Goal: Task Accomplishment & Management: Manage account settings

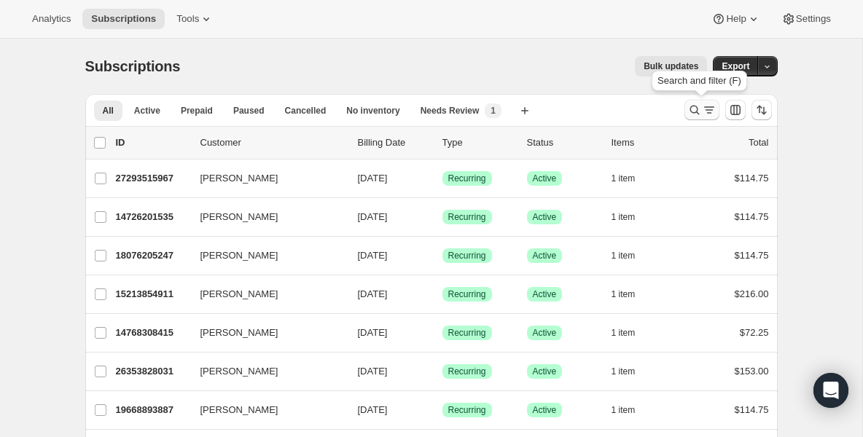
click at [693, 106] on icon "Search and filter results" at bounding box center [694, 110] width 15 height 15
click at [698, 108] on icon "Search and filter results" at bounding box center [694, 110] width 15 height 15
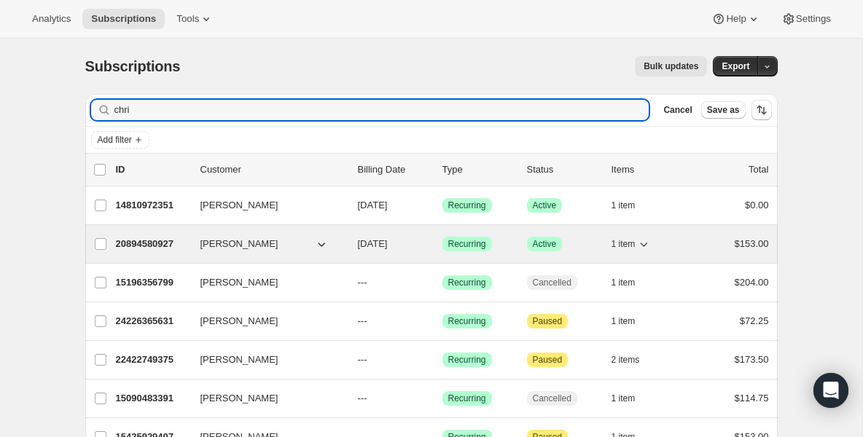
type input "chri"
click at [190, 246] on div "20894580927 Christoph Schoenbeck 09/11/2025 Success Recurring Success Active 1 …" at bounding box center [442, 244] width 653 height 20
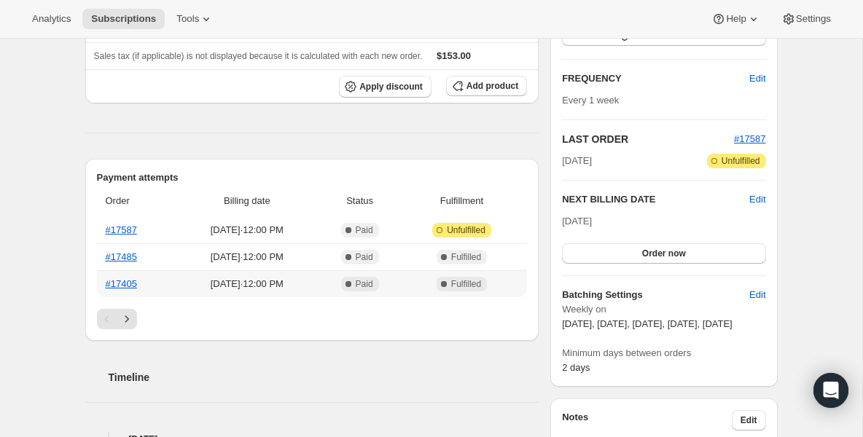
scroll to position [233, 0]
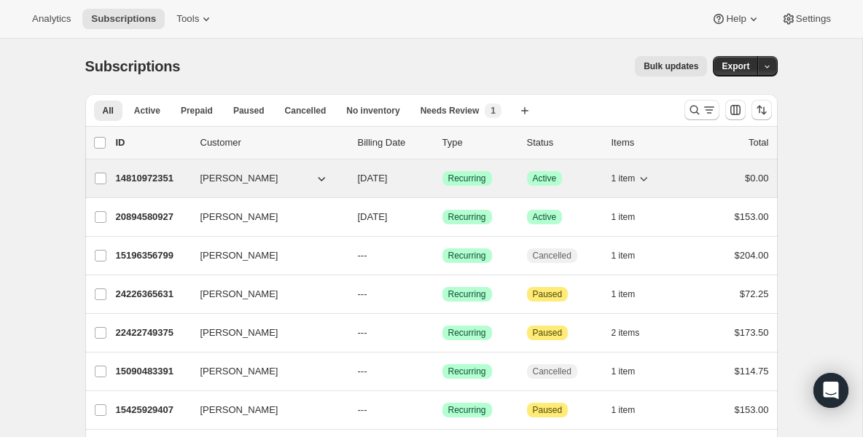
click at [150, 174] on p "14810972351" at bounding box center [152, 178] width 73 height 15
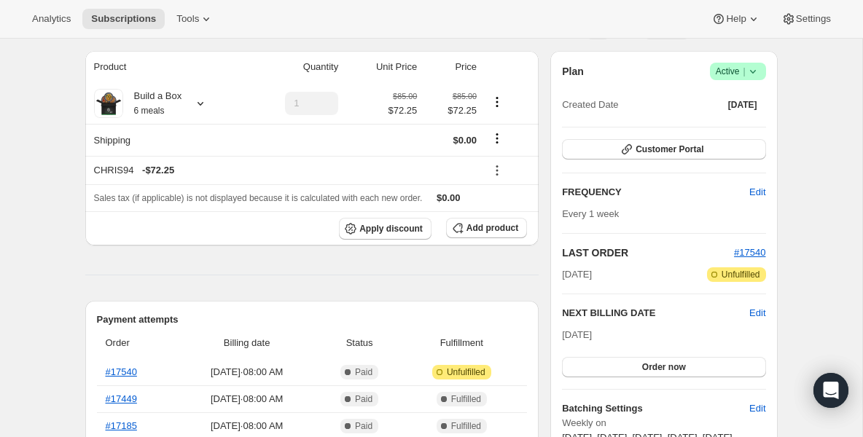
scroll to position [117, 0]
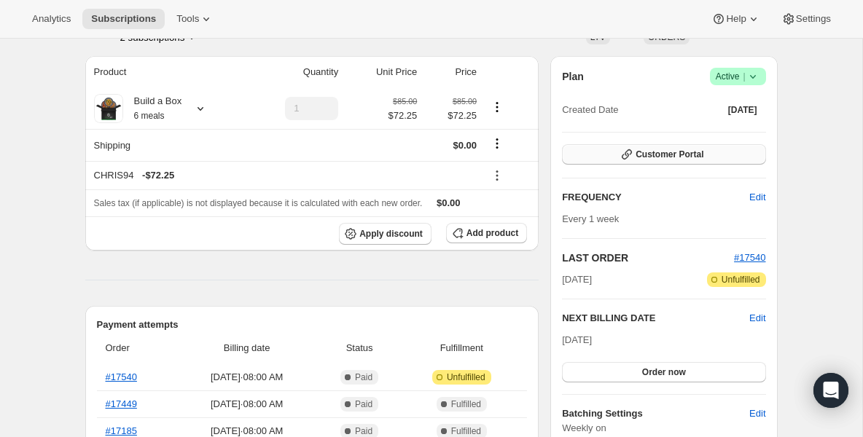
click at [707, 152] on button "Customer Portal" at bounding box center [663, 154] width 203 height 20
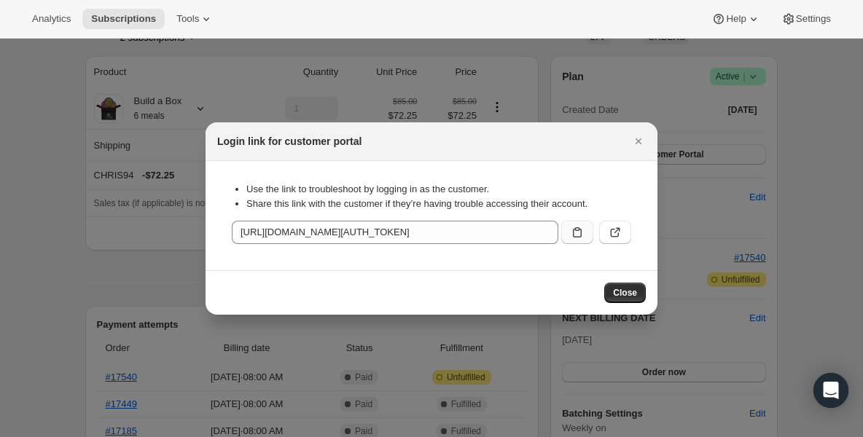
click at [574, 238] on icon ":ri9:" at bounding box center [577, 232] width 15 height 15
click at [606, 233] on button ":ri9:" at bounding box center [615, 232] width 32 height 23
click at [637, 141] on icon "Close" at bounding box center [639, 141] width 6 height 6
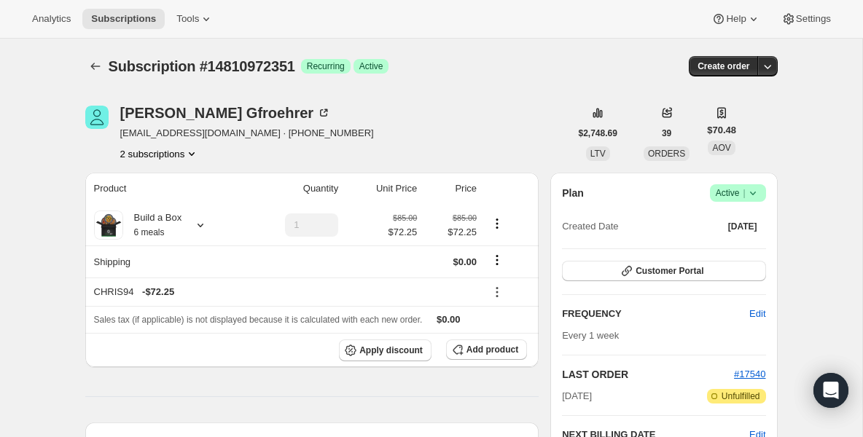
scroll to position [117, 0]
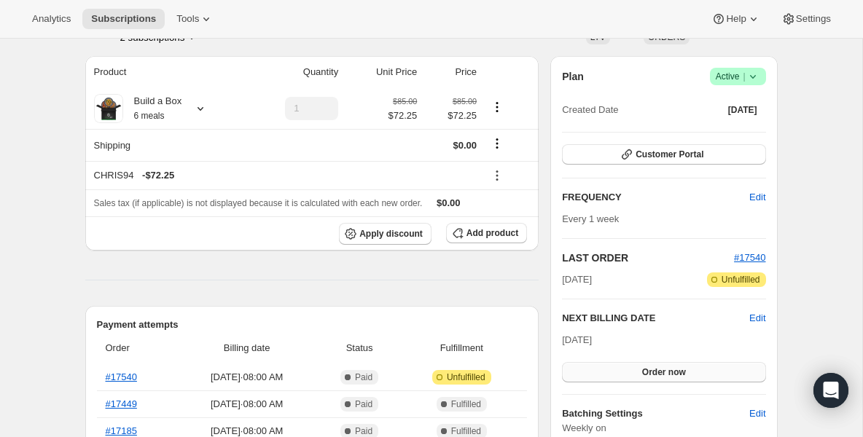
click at [631, 375] on button "Order now" at bounding box center [663, 372] width 203 height 20
click at [631, 375] on span "Click to confirm" at bounding box center [663, 373] width 66 height 12
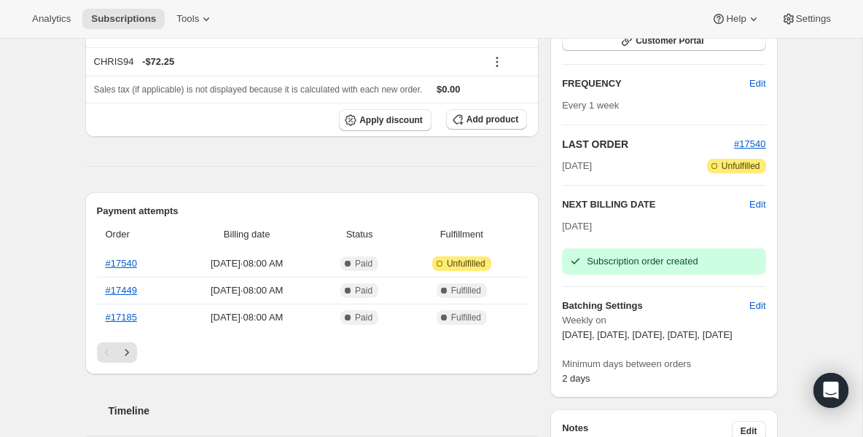
scroll to position [204, 0]
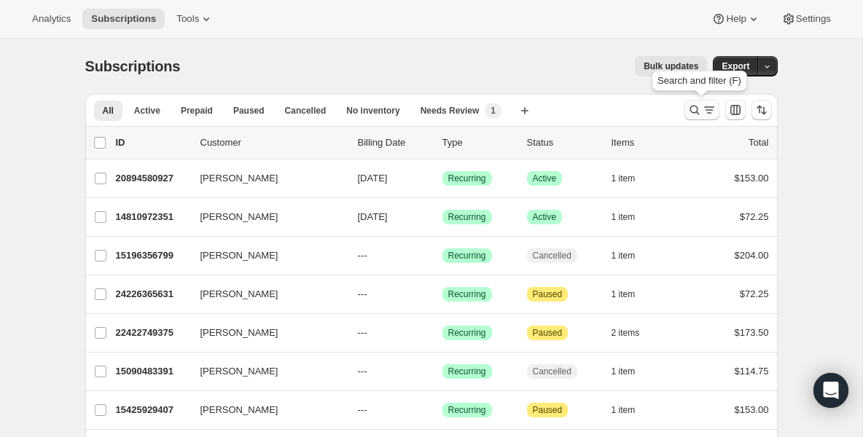
click at [695, 114] on icon "Search and filter results" at bounding box center [694, 110] width 15 height 15
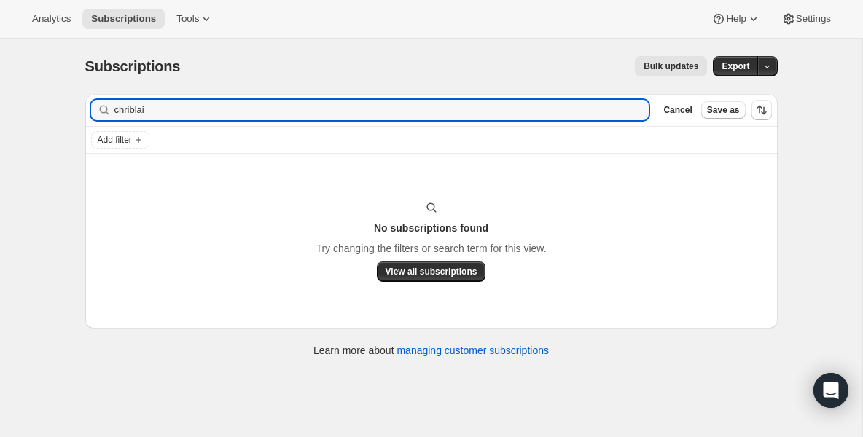
type input "chriblai"
click at [630, 111] on icon "button" at bounding box center [632, 110] width 15 height 15
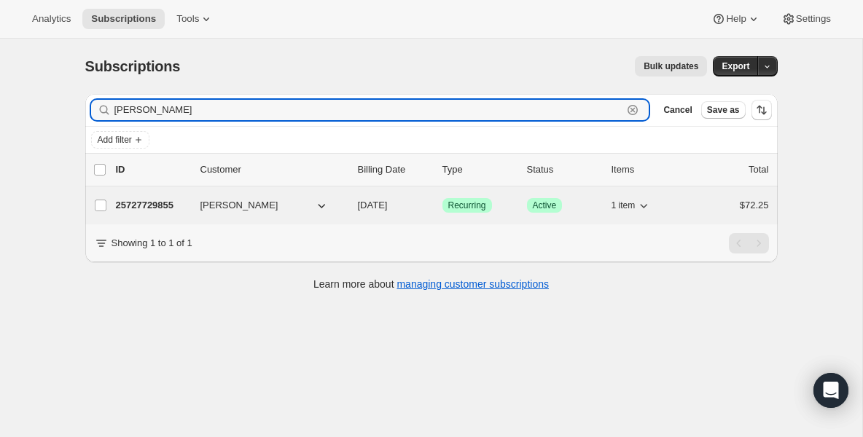
type input "cully"
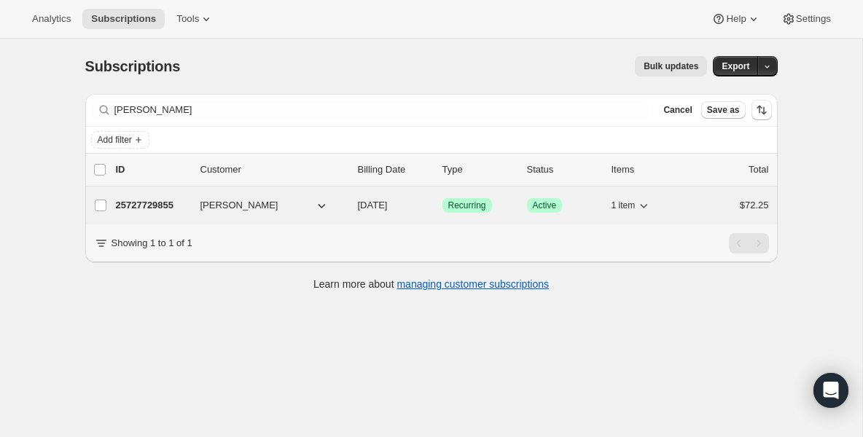
click at [175, 209] on p "25727729855" at bounding box center [152, 205] width 73 height 15
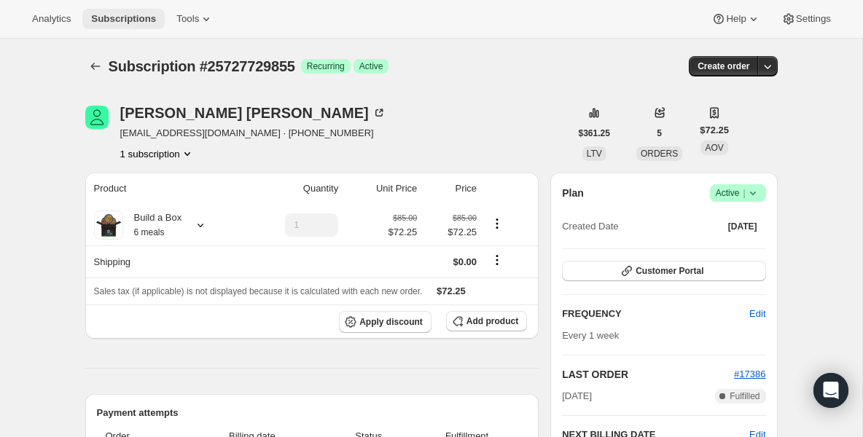
click at [128, 24] on span "Subscriptions" at bounding box center [123, 19] width 65 height 12
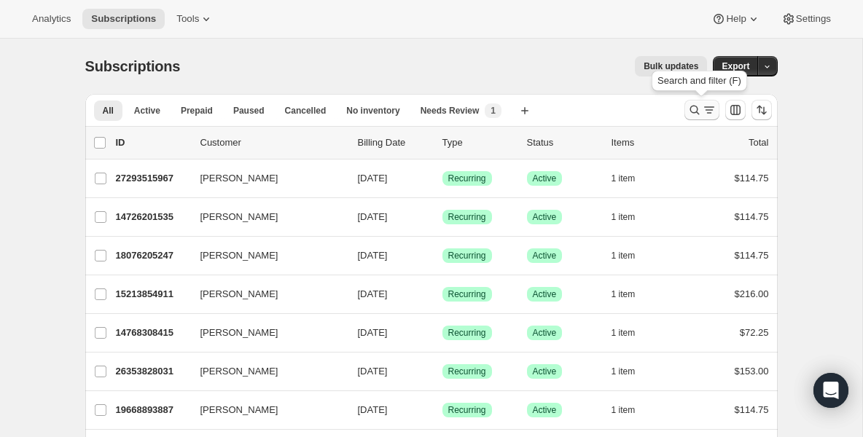
click at [695, 112] on icon "Search and filter results" at bounding box center [694, 110] width 15 height 15
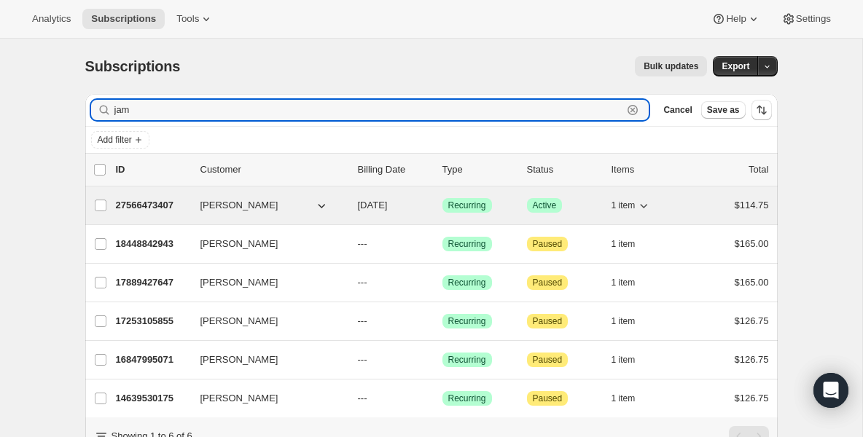
type input "jam"
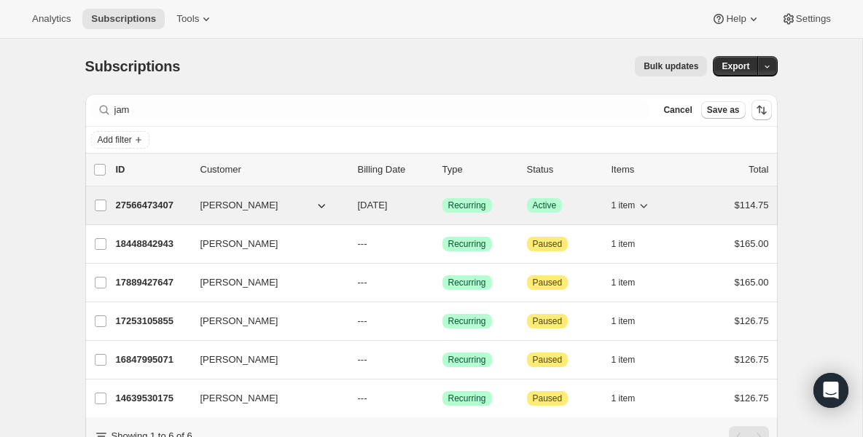
click at [163, 211] on p "27566473407" at bounding box center [152, 205] width 73 height 15
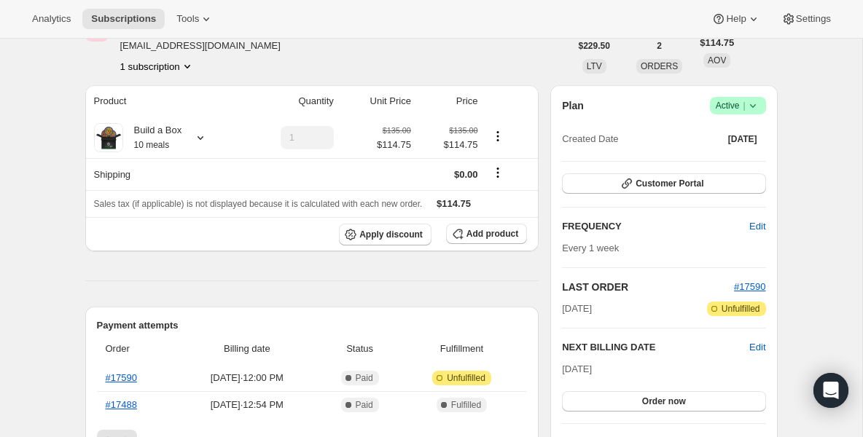
scroll to position [117, 0]
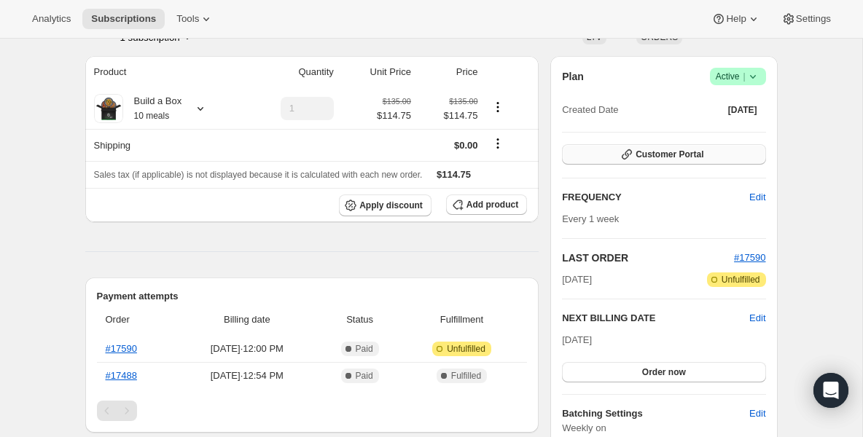
click at [652, 155] on span "Customer Portal" at bounding box center [670, 155] width 68 height 12
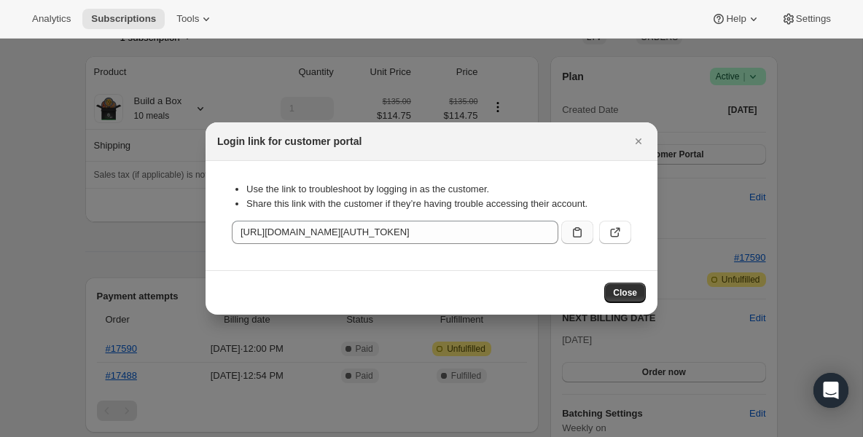
click at [582, 236] on icon ":r14q:" at bounding box center [577, 232] width 15 height 15
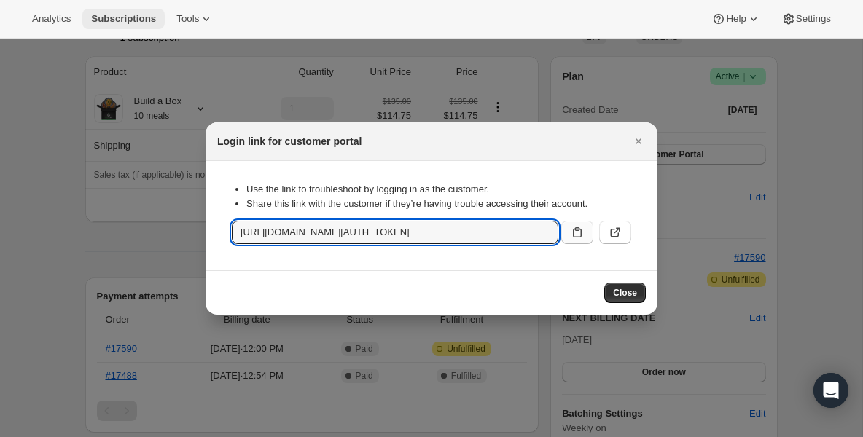
click at [140, 17] on span "Subscriptions" at bounding box center [123, 19] width 65 height 12
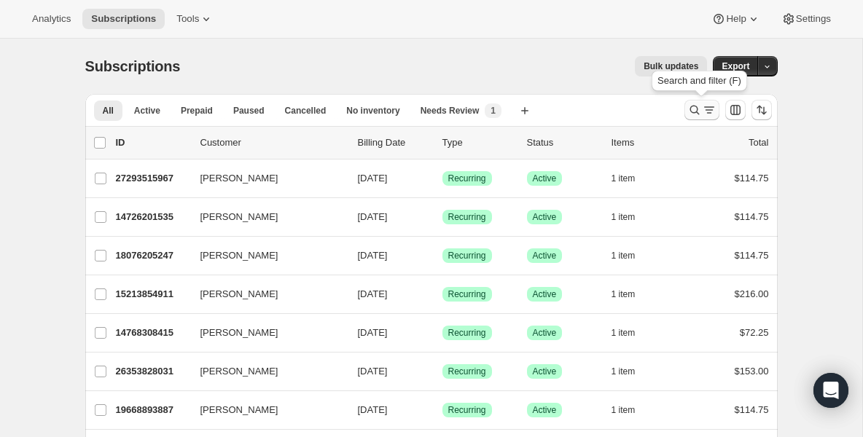
click at [691, 109] on icon "Search and filter results" at bounding box center [694, 110] width 15 height 15
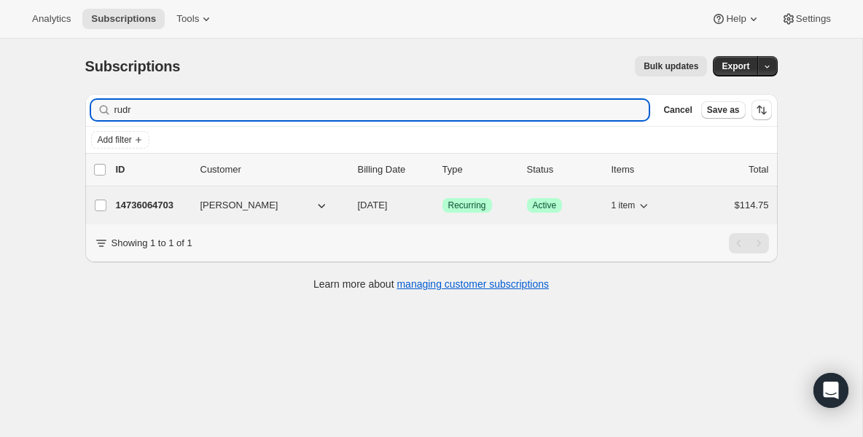
type input "rudr"
click at [130, 202] on p "14736064703" at bounding box center [152, 205] width 73 height 15
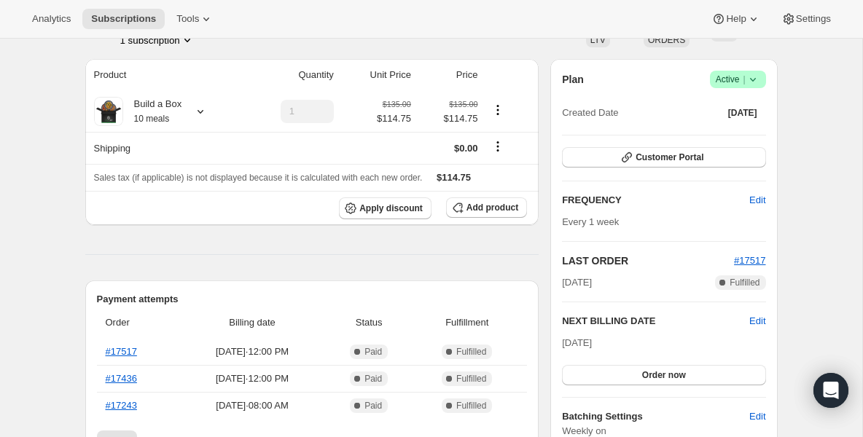
scroll to position [87, 0]
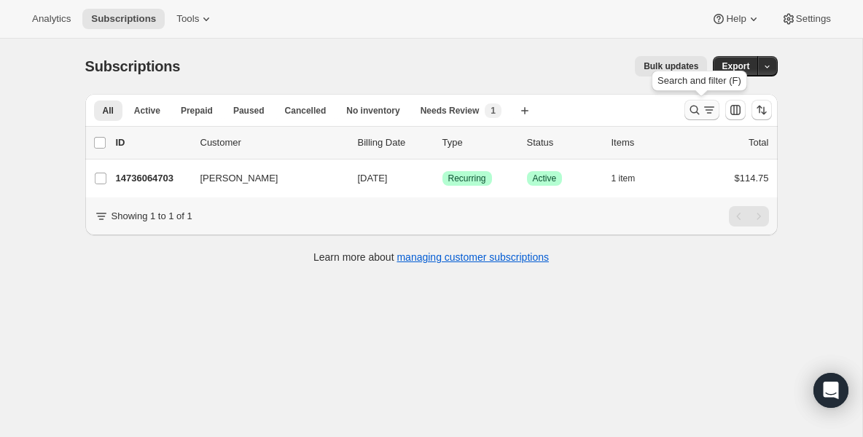
click at [690, 111] on icon "Search and filter results" at bounding box center [694, 110] width 15 height 15
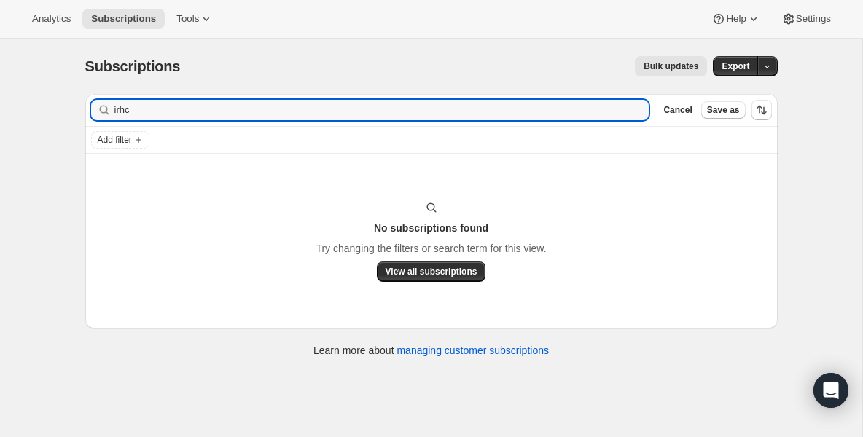
drag, startPoint x: 150, startPoint y: 112, endPoint x: 4, endPoint y: 104, distance: 146.7
click at [4, 104] on div "Subscriptions. This page is ready Subscriptions Bulk updates More actions Bulk …" at bounding box center [431, 257] width 862 height 437
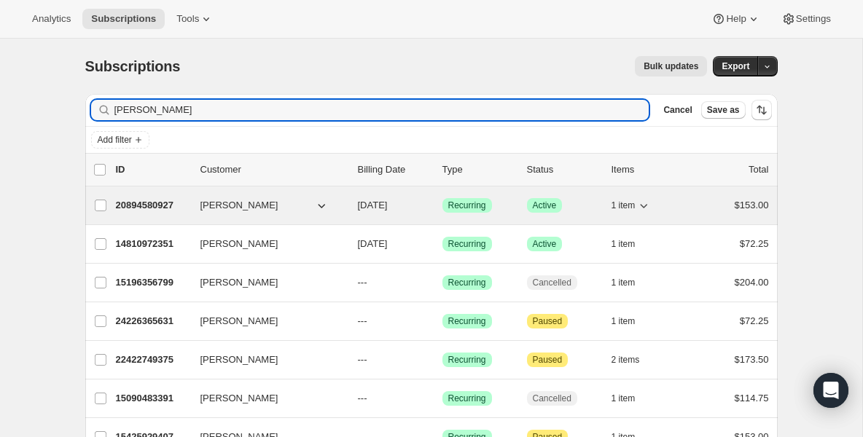
type input "chris"
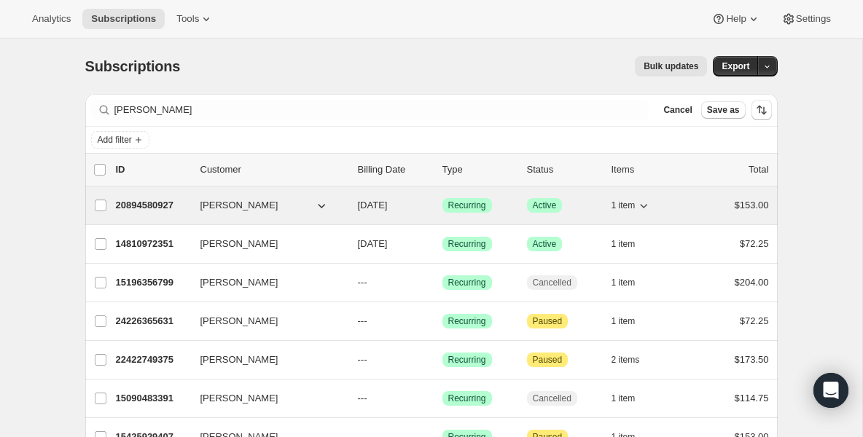
click at [133, 215] on div "20894580927 Christoph Schoenbeck 09/11/2025 Success Recurring Success Active 1 …" at bounding box center [442, 205] width 653 height 20
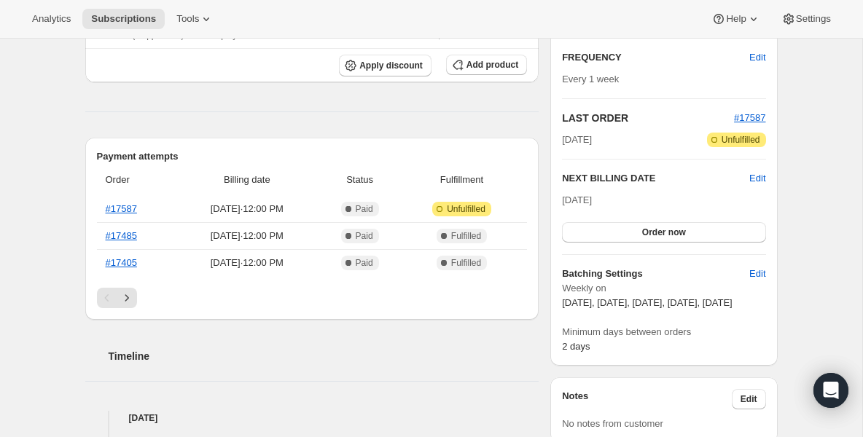
scroll to position [262, 0]
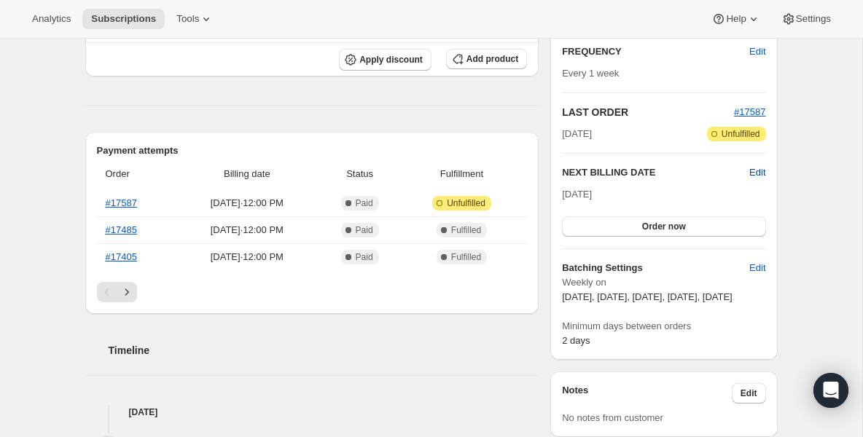
click at [751, 170] on span "Edit" at bounding box center [757, 172] width 16 height 15
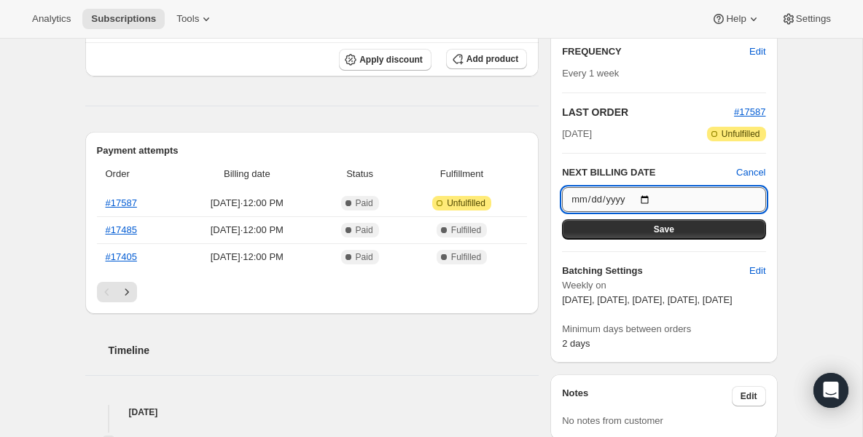
click at [649, 200] on input "2025-09-11" at bounding box center [663, 199] width 203 height 25
type input "2025-09-18"
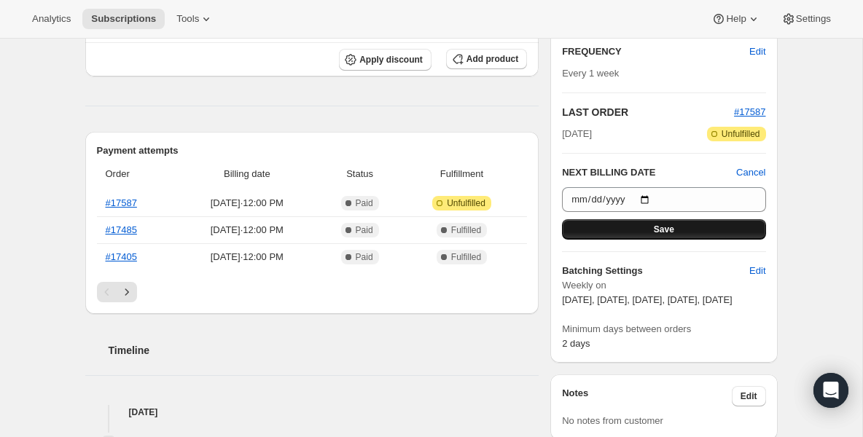
click at [679, 231] on button "Save" at bounding box center [663, 229] width 203 height 20
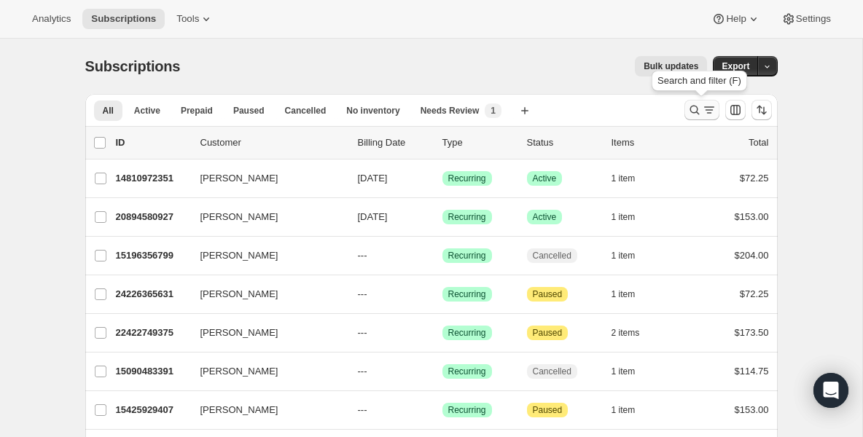
click at [691, 109] on icon "Search and filter results" at bounding box center [694, 110] width 15 height 15
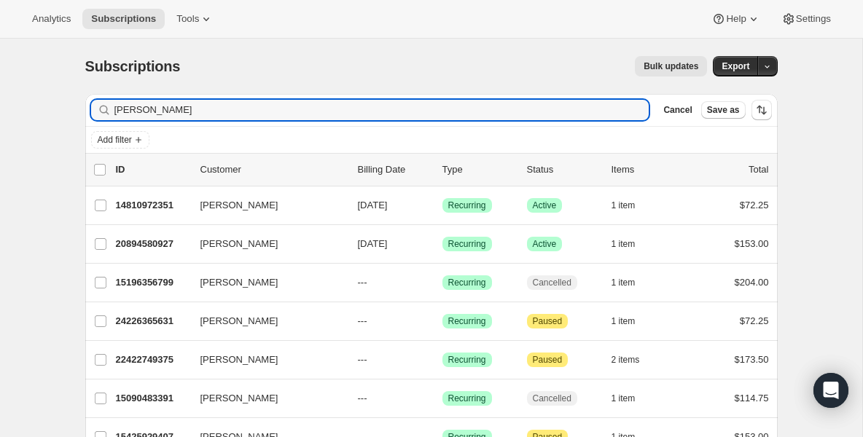
drag, startPoint x: 243, startPoint y: 114, endPoint x: -18, endPoint y: 113, distance: 261.7
click at [0, 113] on html "Analytics Subscriptions Tools Help Settings Skip to content Subscriptions. This…" at bounding box center [431, 218] width 863 height 437
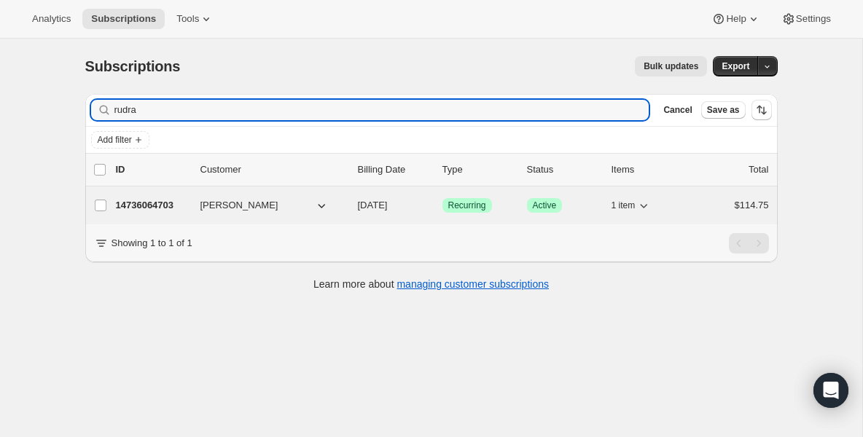
type input "rudra"
click at [139, 208] on p "14736064703" at bounding box center [152, 205] width 73 height 15
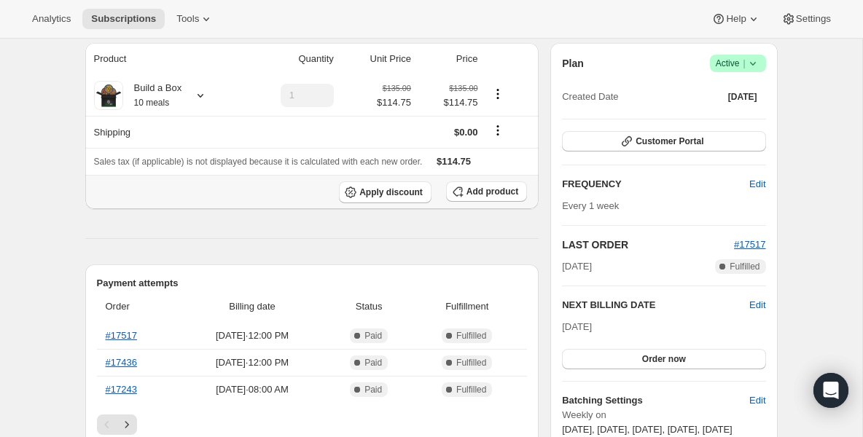
scroll to position [146, 0]
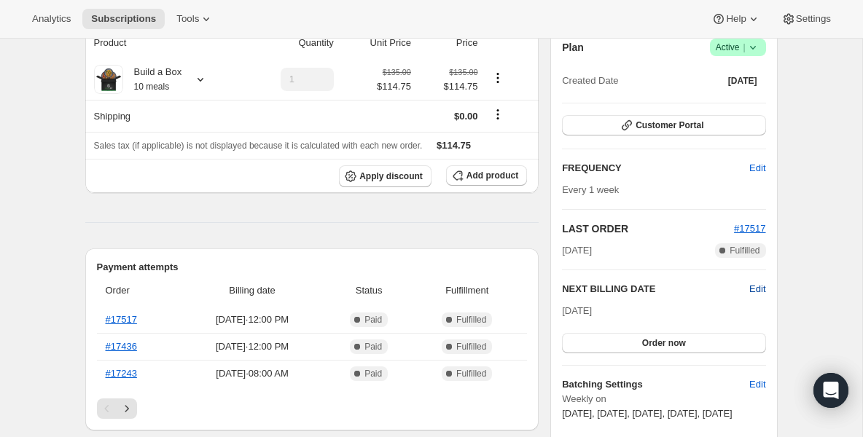
click at [759, 289] on span "Edit" at bounding box center [757, 289] width 16 height 15
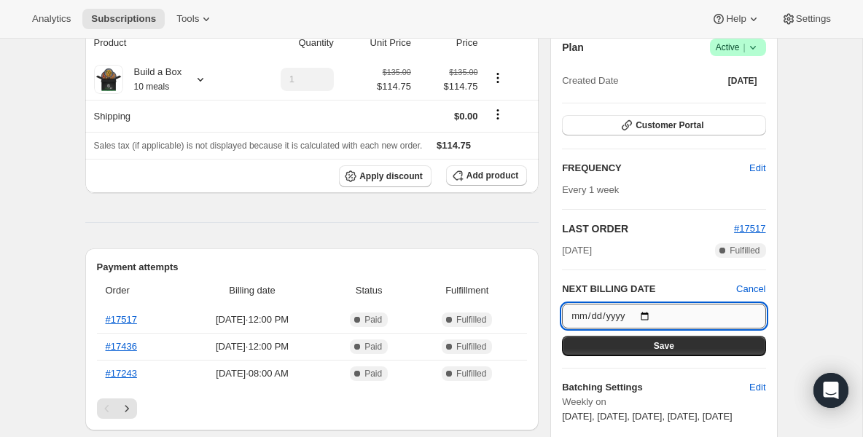
click at [646, 315] on input "2025-09-05" at bounding box center [663, 316] width 203 height 25
type input "2025-09-12"
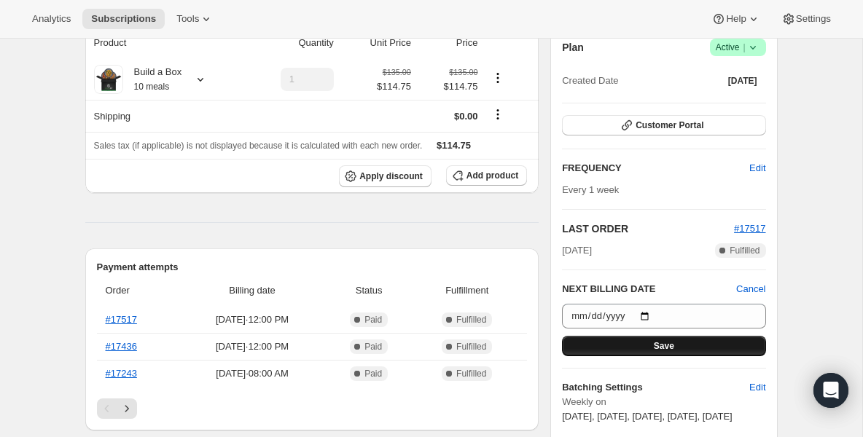
click at [656, 340] on button "Save" at bounding box center [663, 346] width 203 height 20
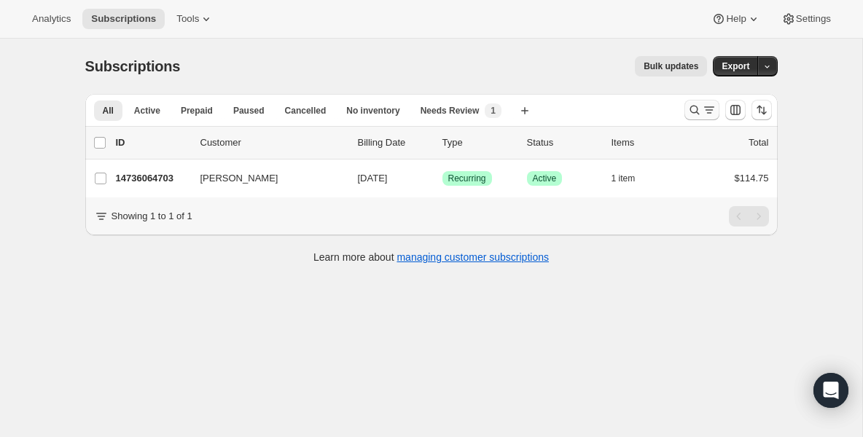
click at [695, 112] on icon "Search and filter results" at bounding box center [694, 110] width 9 height 9
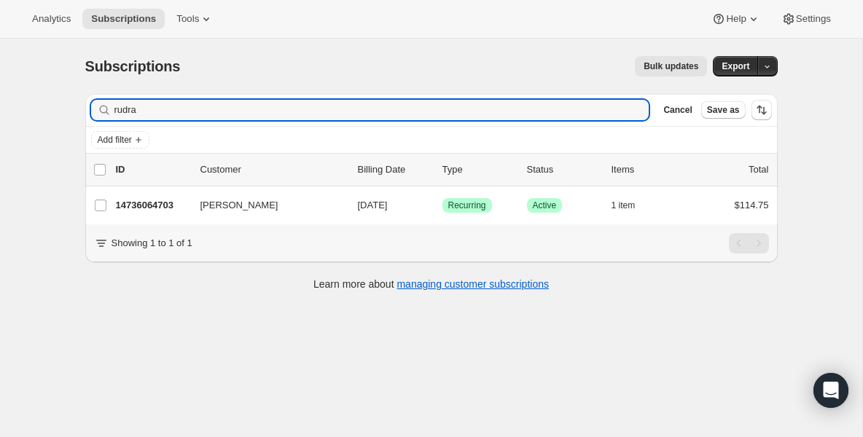
drag, startPoint x: 480, startPoint y: 112, endPoint x: 38, endPoint y: 47, distance: 446.6
click at [38, 47] on div "Subscriptions. This page is ready Subscriptions Bulk updates More actions Bulk …" at bounding box center [431, 257] width 862 height 437
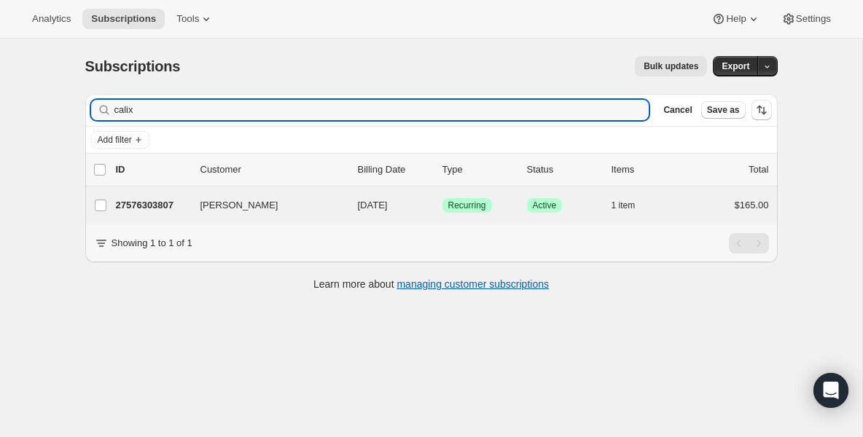
type input "calix"
click at [129, 195] on div "[PERSON_NAME] 27576303807 [PERSON_NAME] [DATE] Success Recurring Success Active…" at bounding box center [431, 206] width 692 height 38
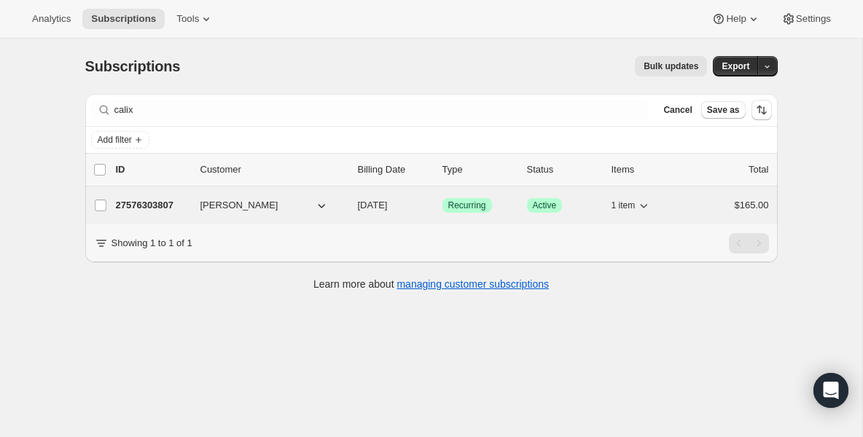
click at [139, 204] on p "27576303807" at bounding box center [152, 205] width 73 height 15
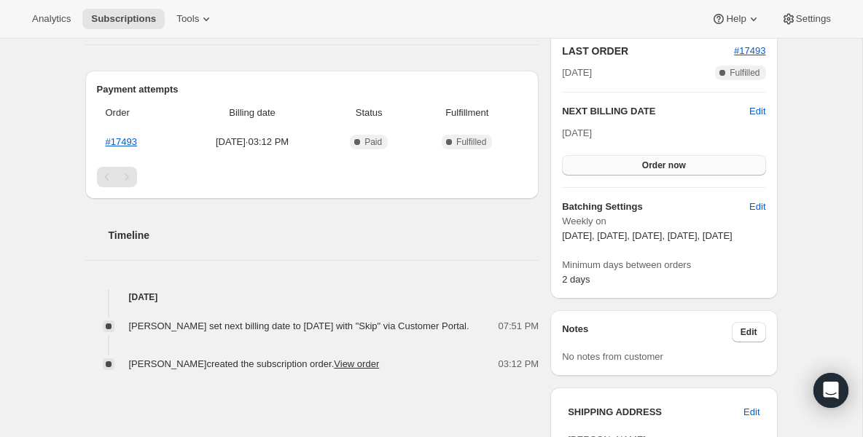
scroll to position [321, 0]
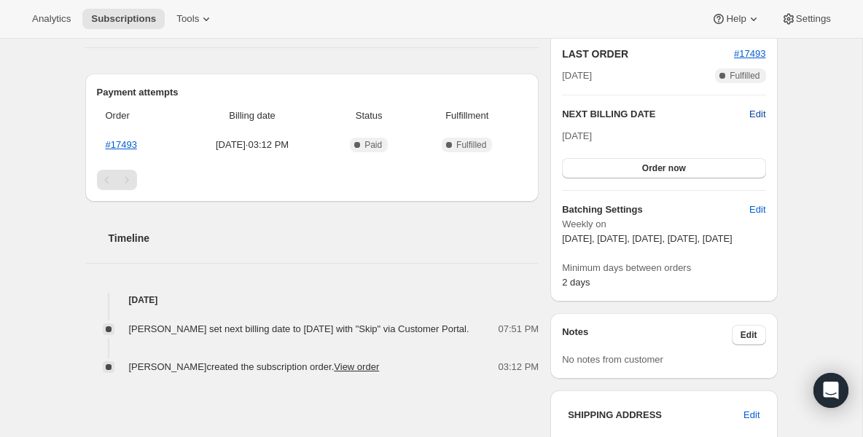
click at [757, 114] on span "Edit" at bounding box center [757, 114] width 16 height 15
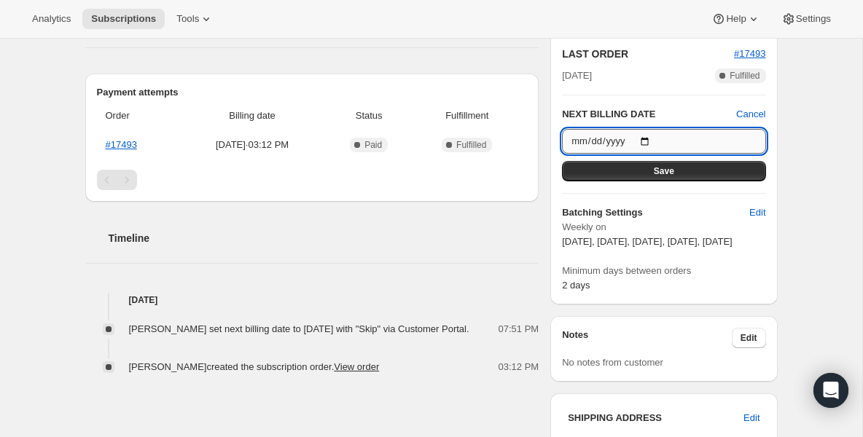
click at [653, 138] on input "[DATE]" at bounding box center [663, 141] width 203 height 25
click at [821, 148] on div "Subscription #27576303807. This page is ready Subscription #27576303807 Success…" at bounding box center [431, 332] width 862 height 1229
click at [644, 140] on input "[DATE]" at bounding box center [663, 141] width 203 height 25
type input "[DATE]"
click at [649, 174] on button "Save" at bounding box center [663, 171] width 203 height 20
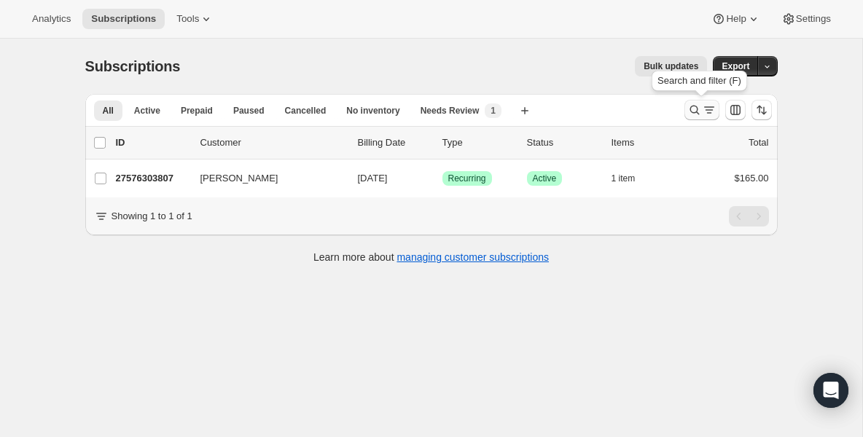
click at [692, 106] on icon "Search and filter results" at bounding box center [694, 110] width 9 height 9
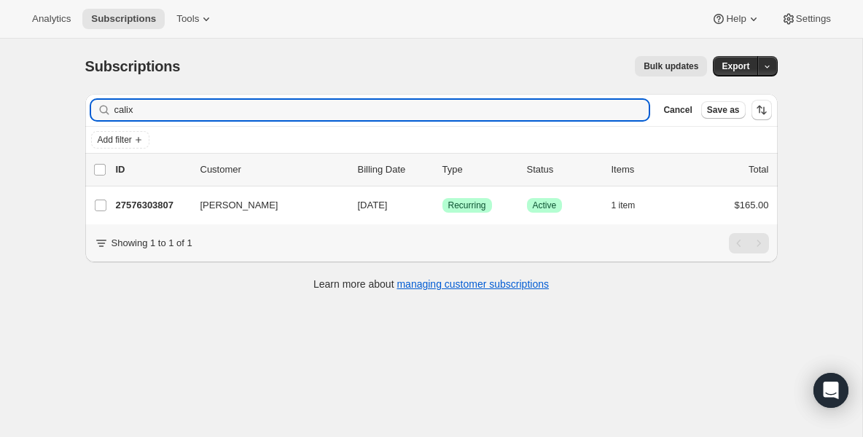
drag, startPoint x: 249, startPoint y: 112, endPoint x: -1, endPoint y: 109, distance: 250.8
click at [0, 109] on html "Analytics Subscriptions Tools Help Settings Skip to content Subscriptions. This…" at bounding box center [431, 218] width 863 height 437
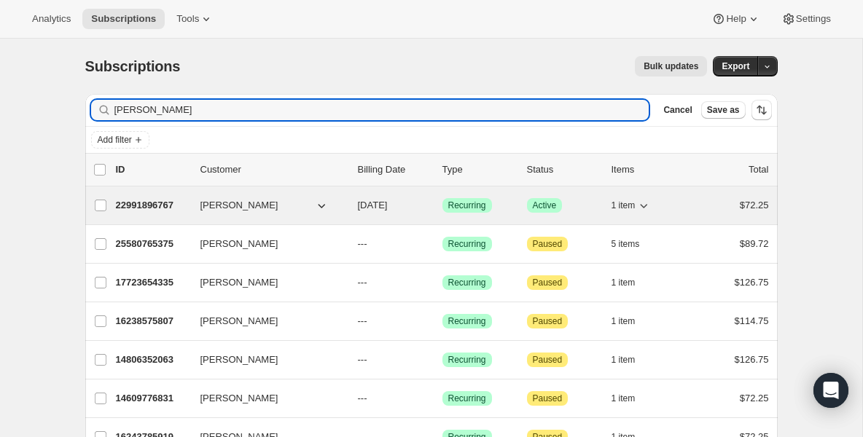
type input "jess"
click at [147, 204] on p "22991896767" at bounding box center [152, 205] width 73 height 15
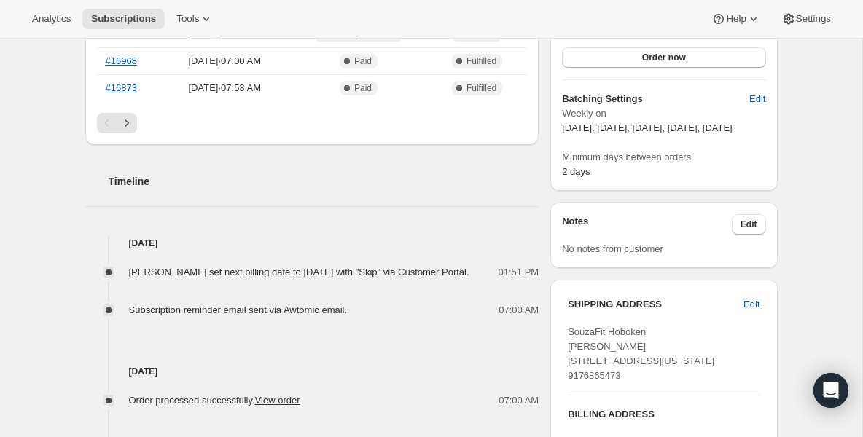
scroll to position [437, 0]
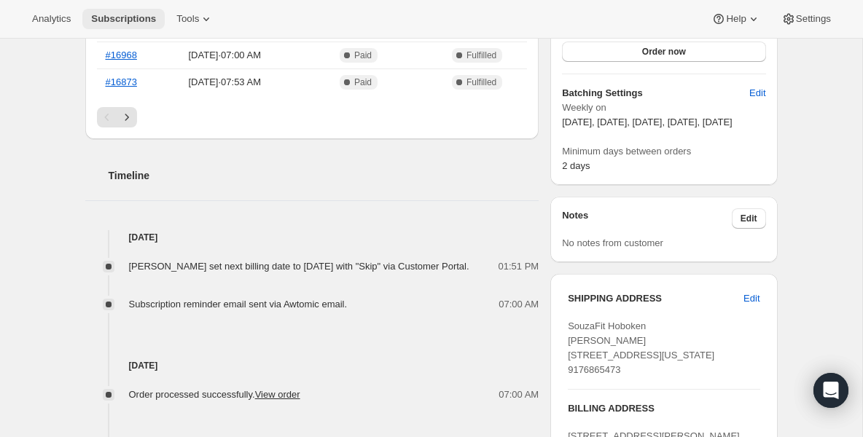
click at [106, 14] on span "Subscriptions" at bounding box center [123, 19] width 65 height 12
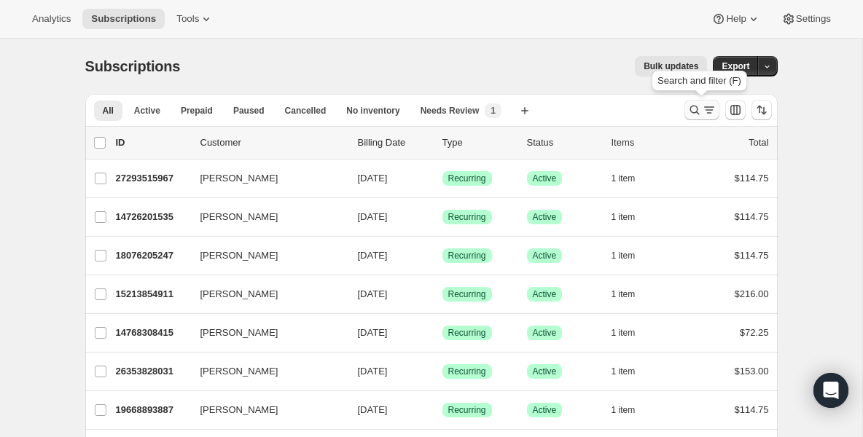
click at [697, 113] on icon "Search and filter results" at bounding box center [694, 110] width 9 height 9
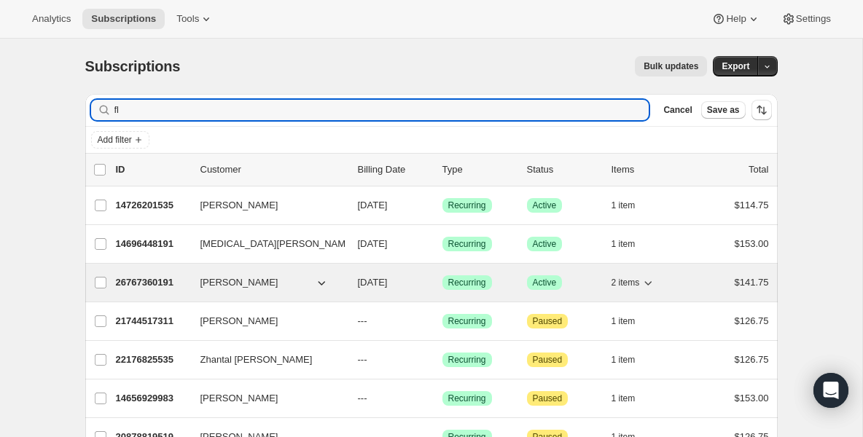
type input "fl"
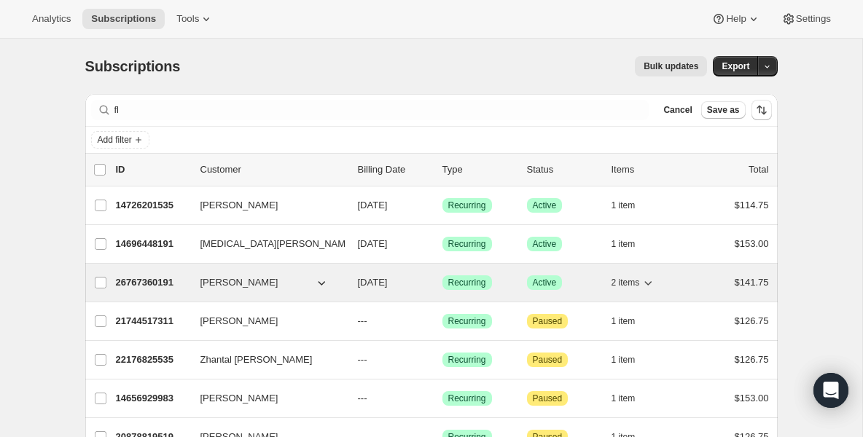
click at [170, 289] on p "26767360191" at bounding box center [152, 283] width 73 height 15
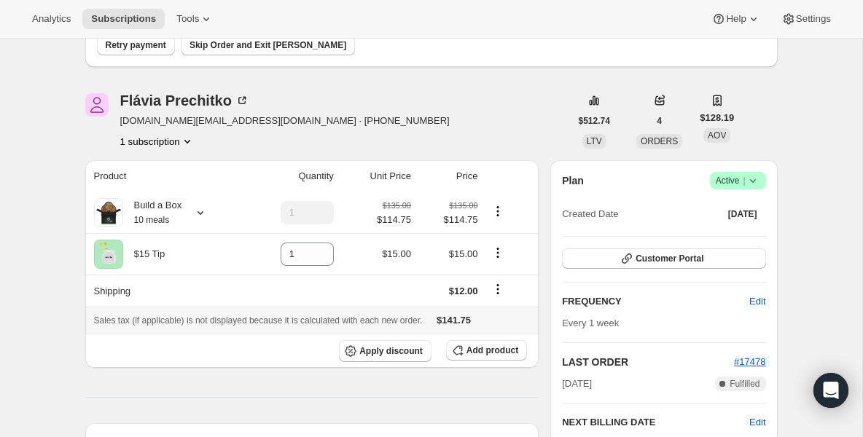
scroll to position [141, 0]
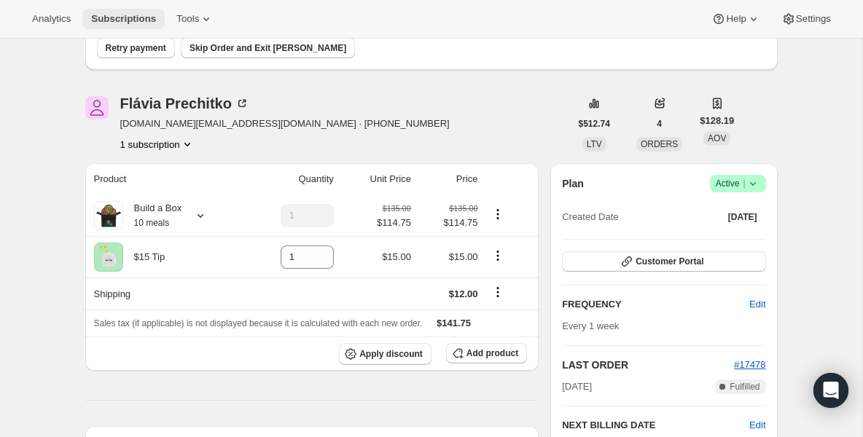
click at [139, 23] on span "Subscriptions" at bounding box center [123, 19] width 65 height 12
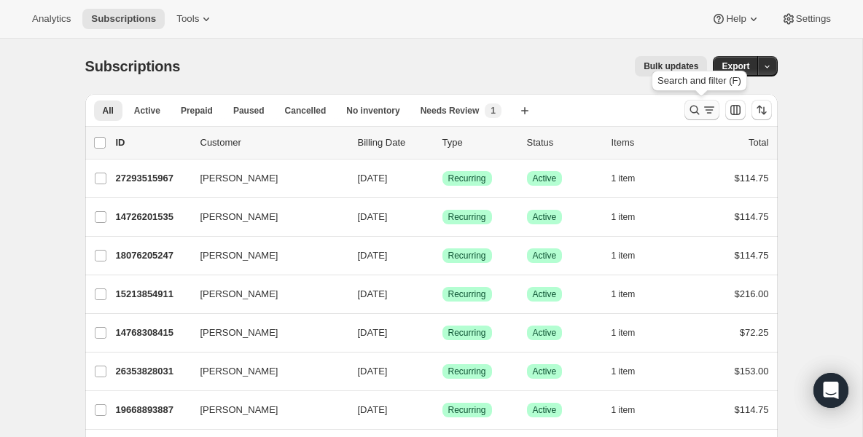
click at [691, 117] on icon "Search and filter results" at bounding box center [694, 110] width 15 height 15
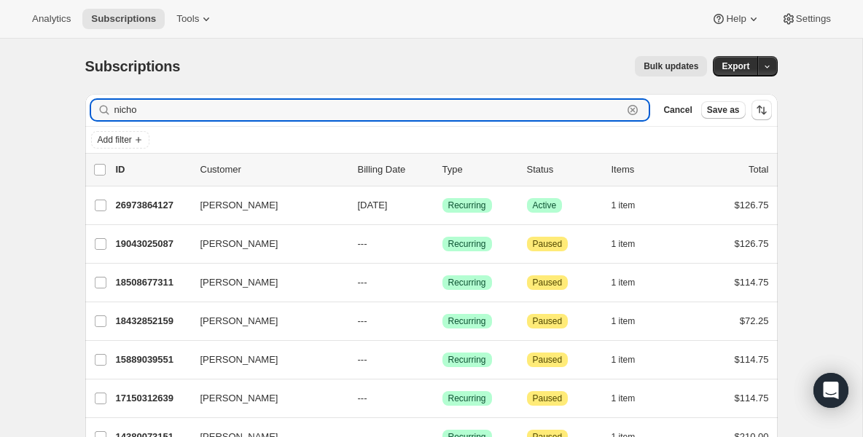
drag, startPoint x: 436, startPoint y: 111, endPoint x: -112, endPoint y: 85, distance: 548.7
click at [0, 85] on html "Analytics Subscriptions Tools Help Settings Skip to content Subscriptions. This…" at bounding box center [431, 218] width 863 height 437
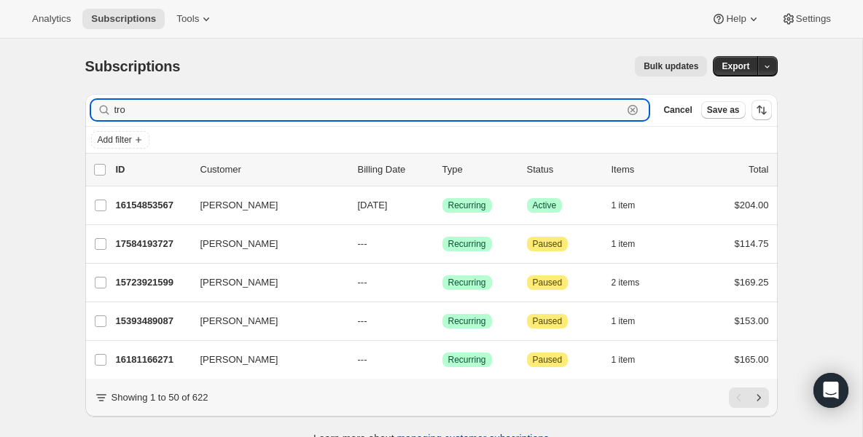
type input "tro"
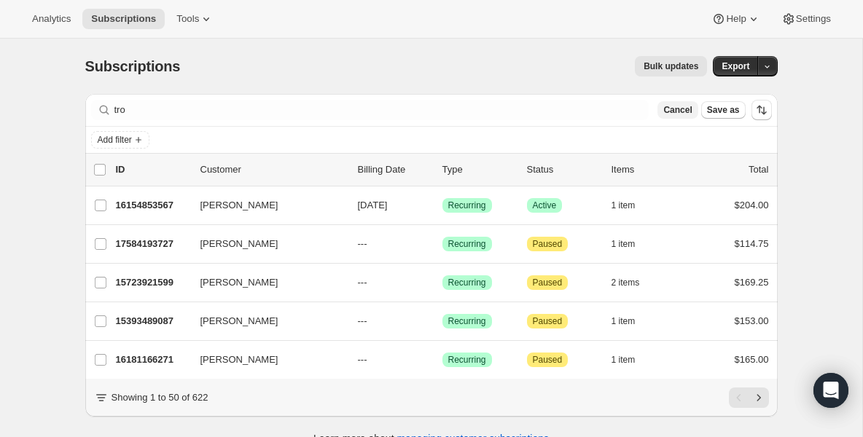
click at [676, 113] on span "Cancel" at bounding box center [677, 110] width 28 height 12
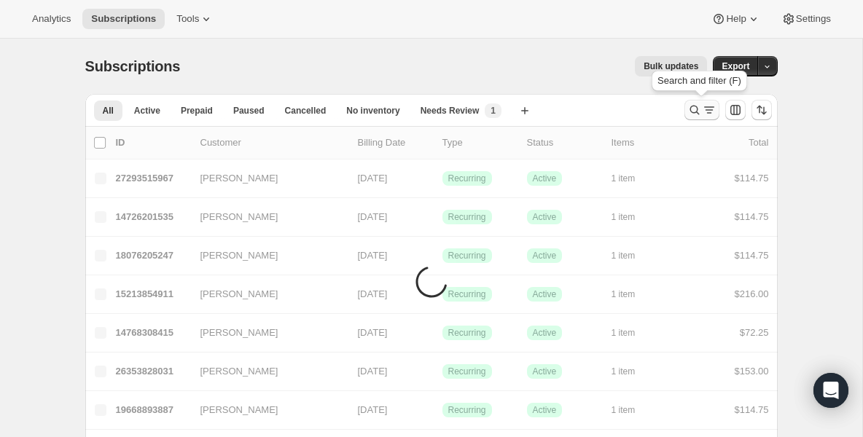
click at [691, 111] on icon "Search and filter results" at bounding box center [694, 110] width 15 height 15
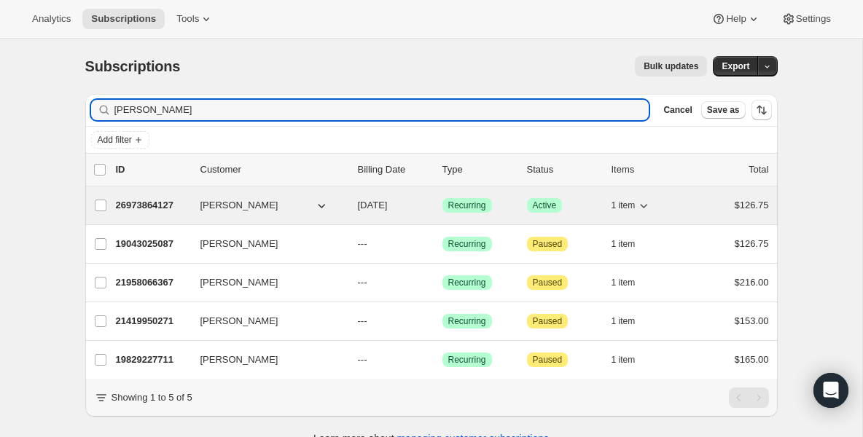
type input "sozio"
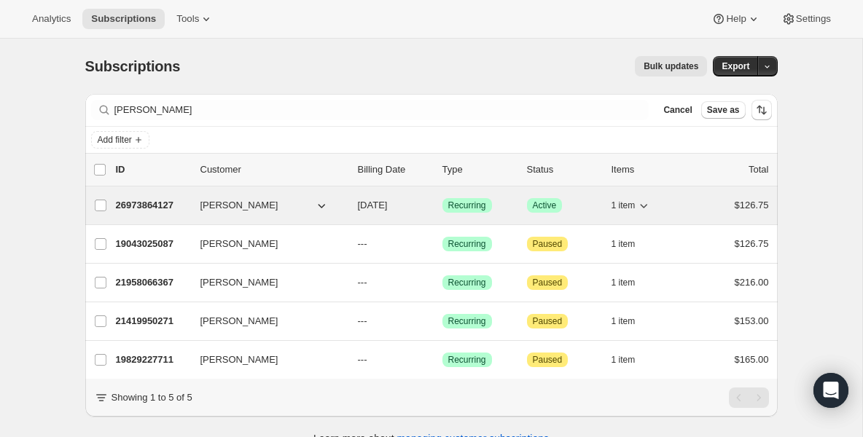
click at [167, 195] on div "26973864127 Nicholas Sozio 09/12/2025 Success Recurring Success Active 1 item $…" at bounding box center [442, 205] width 653 height 20
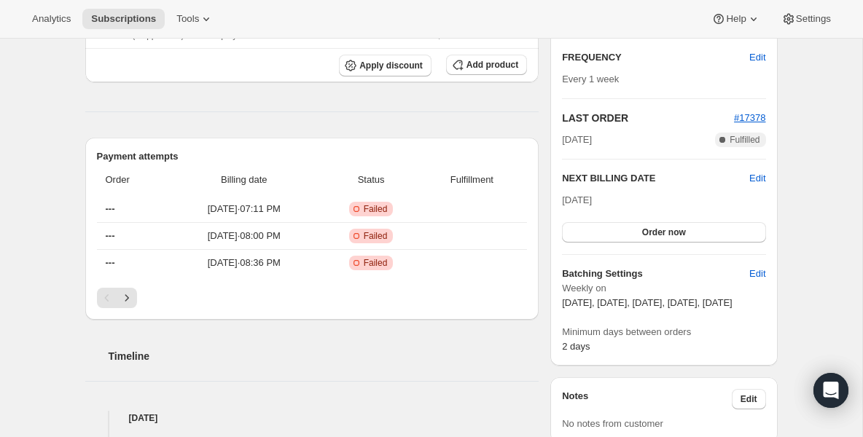
scroll to position [262, 0]
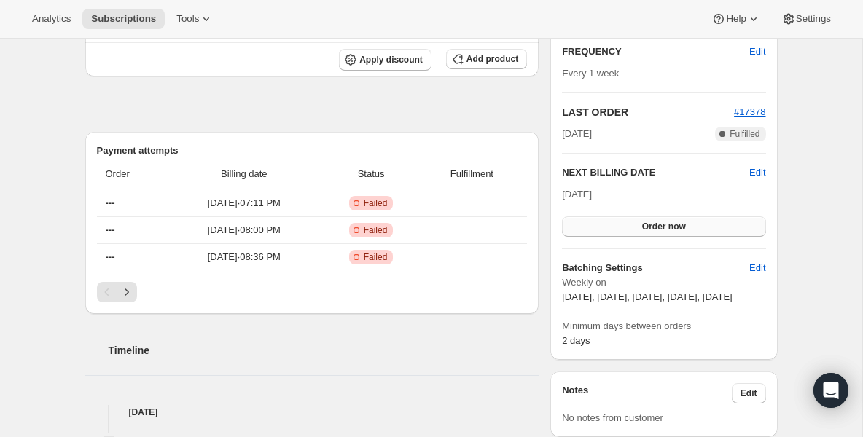
click at [590, 222] on button "Order now" at bounding box center [663, 226] width 203 height 20
click at [590, 222] on button "Click to confirm" at bounding box center [663, 226] width 203 height 20
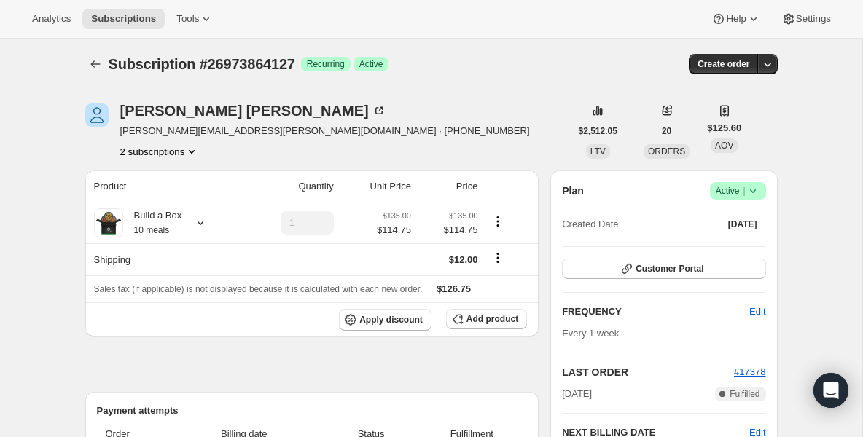
scroll to position [0, 0]
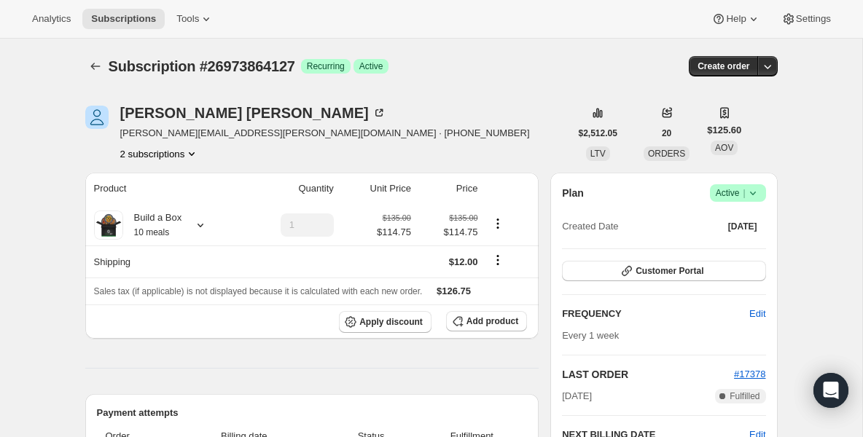
click at [224, 158] on div "2 subscriptions" at bounding box center [325, 154] width 410 height 15
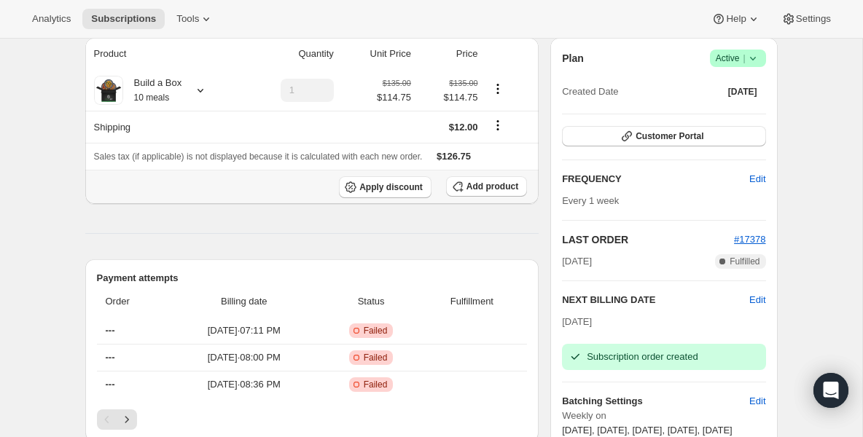
scroll to position [204, 0]
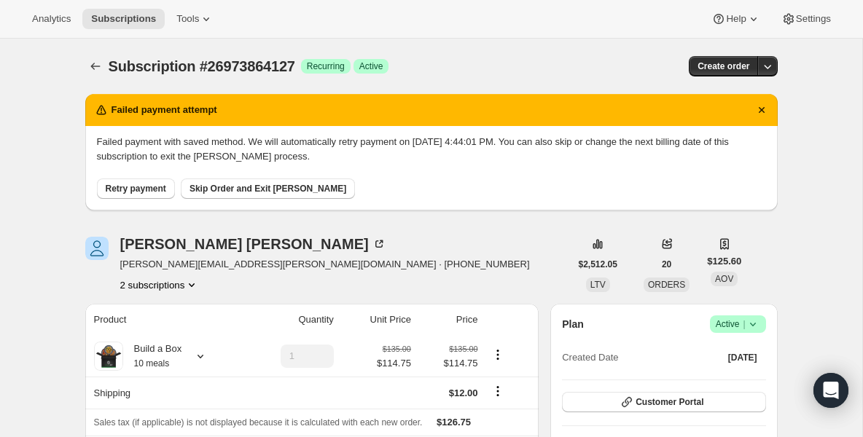
click at [378, 172] on div "Retry payment Skip Order and Exit [PERSON_NAME]" at bounding box center [431, 181] width 669 height 35
